Goal: Check status: Check status

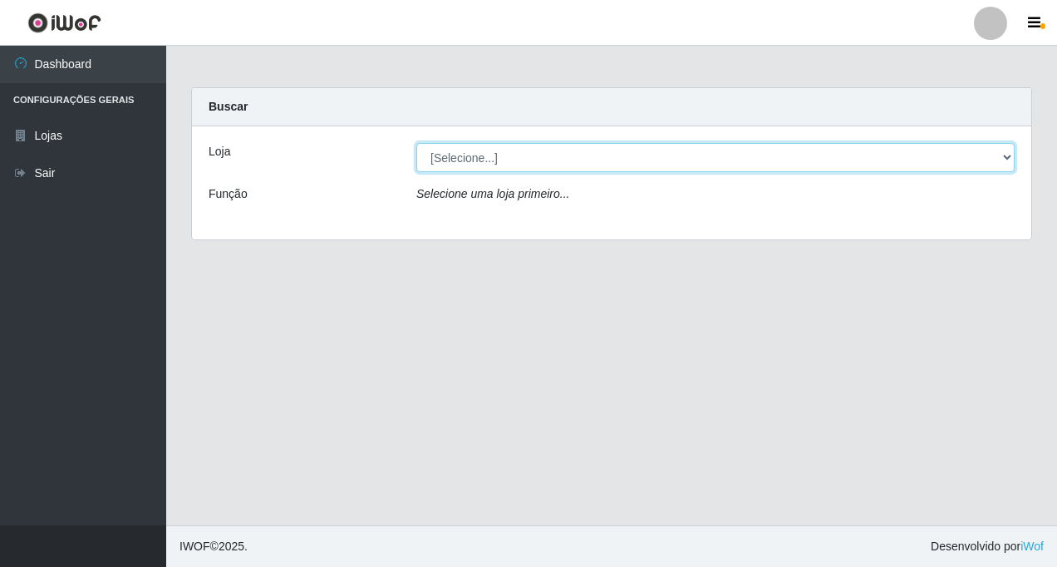
click at [1005, 158] on select "[Selecione...] Rede Fácil Construção" at bounding box center [715, 157] width 598 height 29
select select "318"
click at [416, 143] on select "[Selecione...] Rede Fácil Construção" at bounding box center [715, 157] width 598 height 29
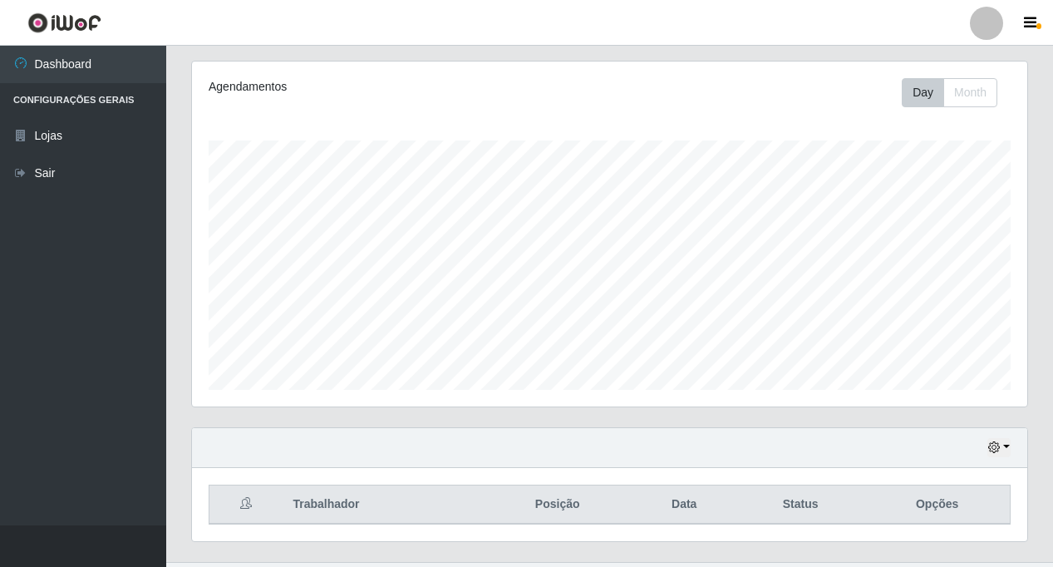
scroll to position [241, 0]
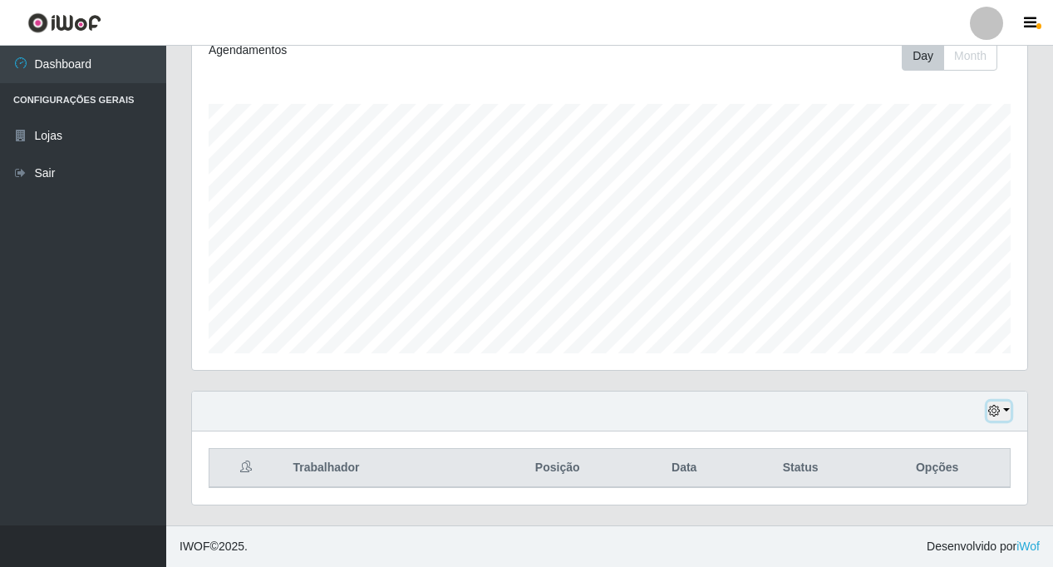
click at [1005, 411] on button "button" at bounding box center [998, 410] width 23 height 19
click at [642, 408] on div "Hoje 1 dia 3 dias 1 Semana Não encerrados" at bounding box center [609, 411] width 835 height 40
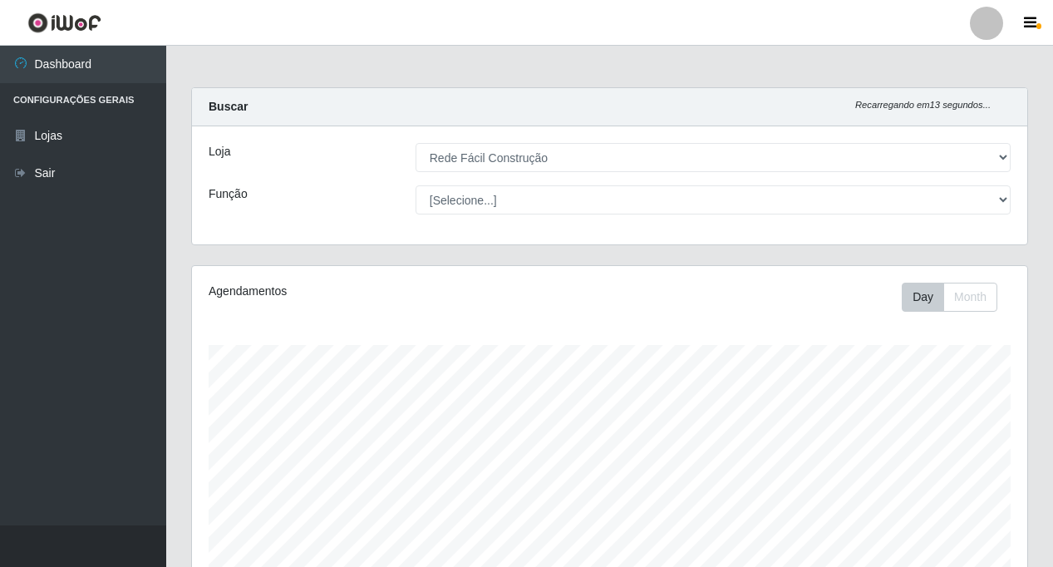
scroll to position [241, 0]
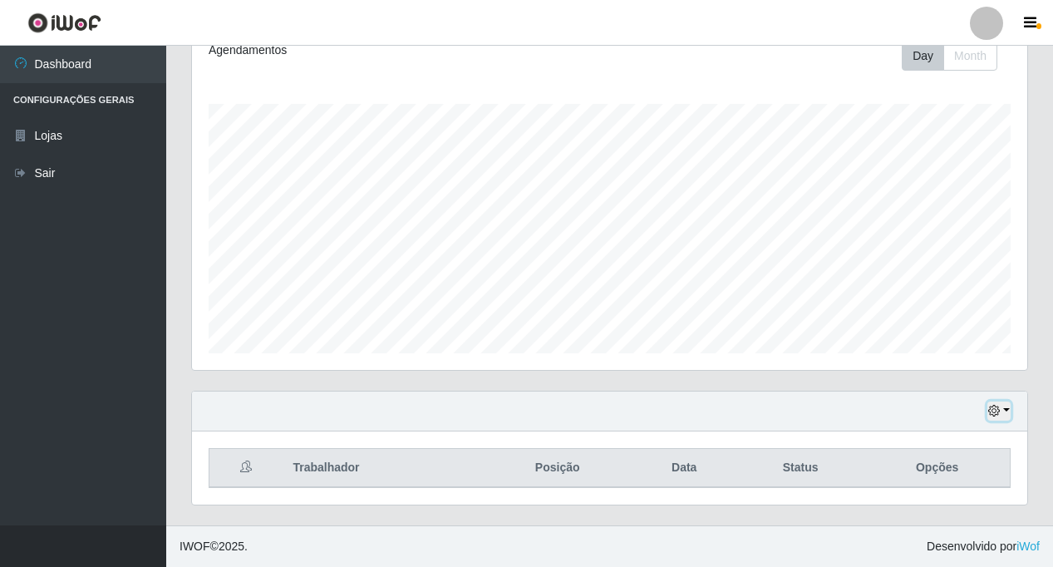
click at [1006, 410] on button "button" at bounding box center [998, 410] width 23 height 19
click at [1014, 494] on div "Trabalhador Posição Data Status Opções" at bounding box center [609, 467] width 835 height 73
click at [1009, 409] on button "button" at bounding box center [998, 410] width 23 height 19
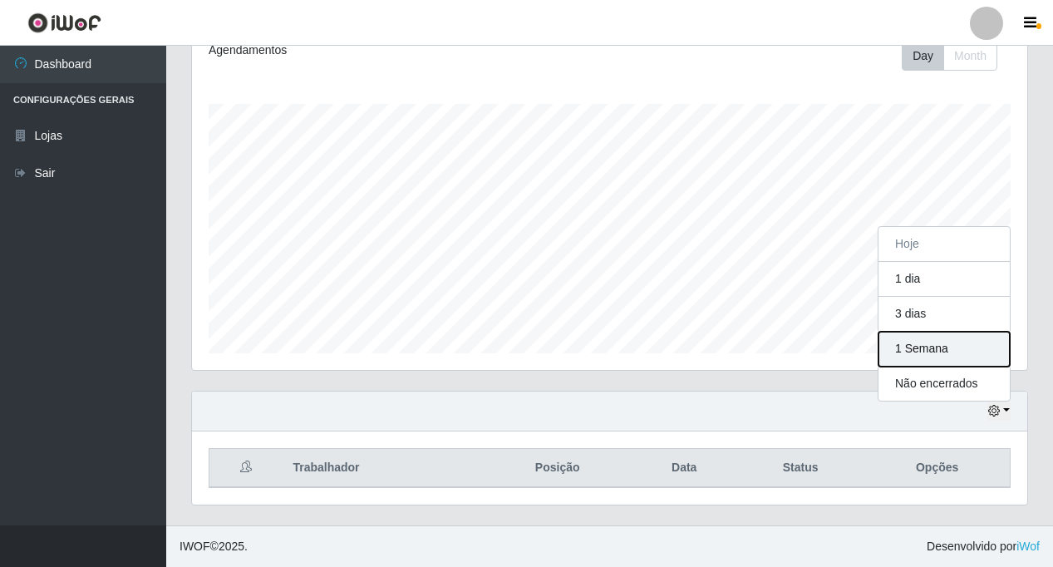
click at [955, 354] on button "1 Semana" at bounding box center [943, 349] width 131 height 35
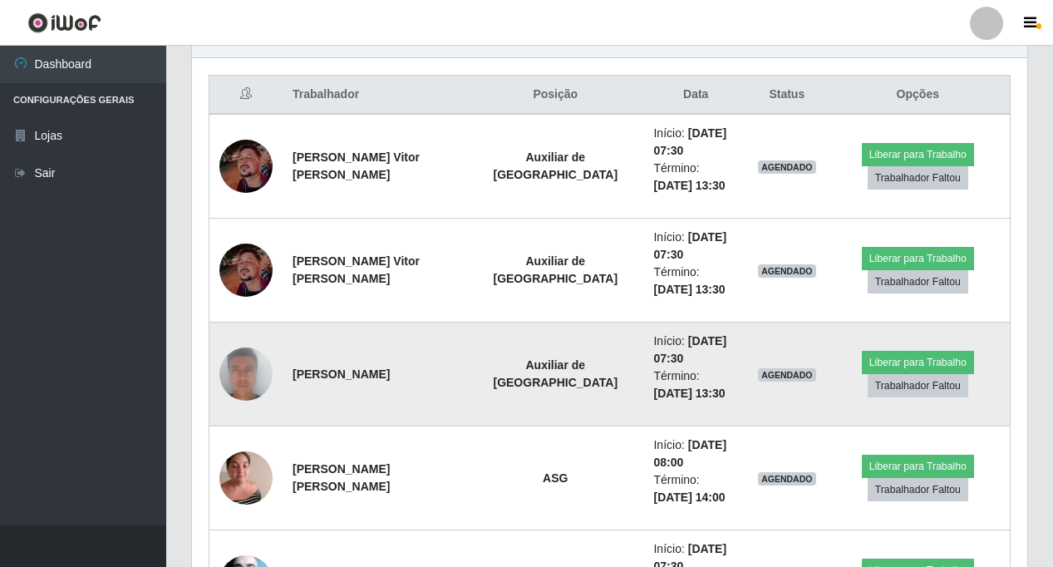
scroll to position [615, 0]
